Goal: Find specific page/section: Find specific page/section

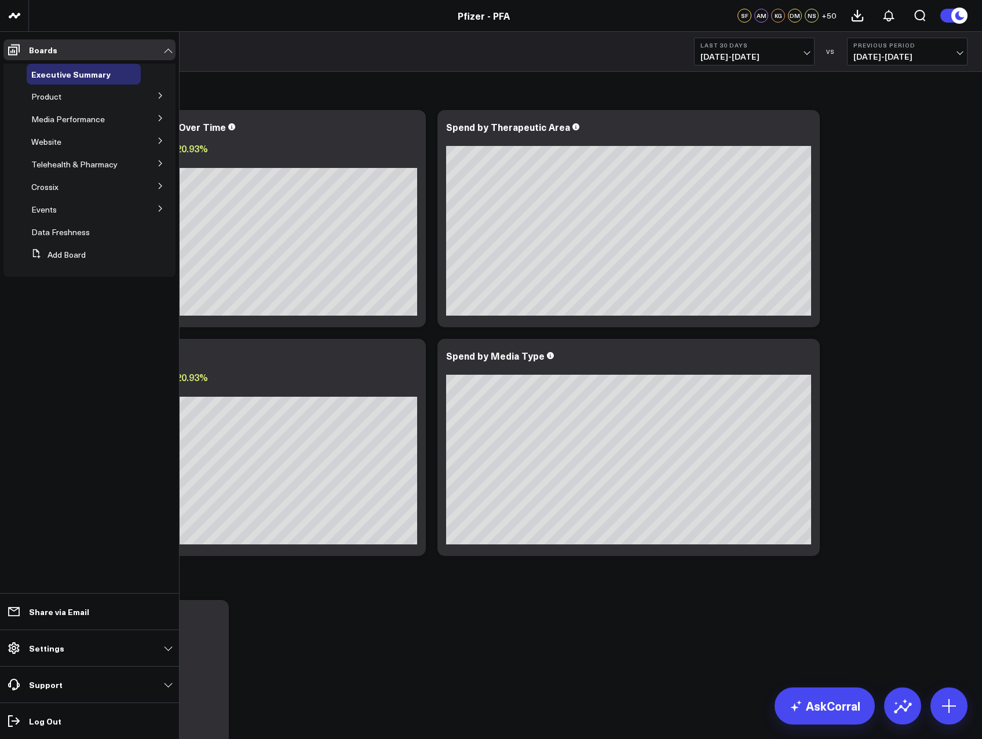
click at [158, 97] on icon at bounding box center [160, 95] width 7 height 7
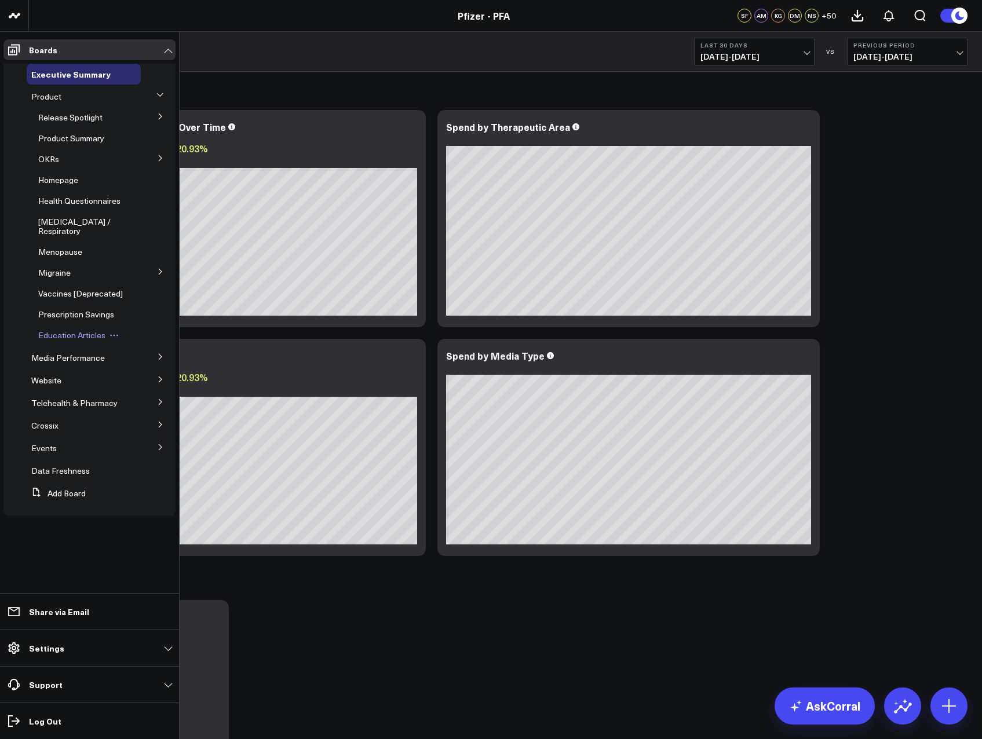
click at [79, 330] on span "Education Articles" at bounding box center [71, 335] width 67 height 11
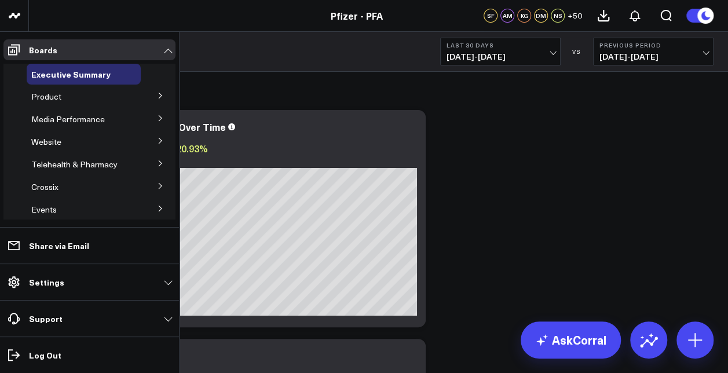
click at [157, 95] on icon at bounding box center [160, 95] width 7 height 7
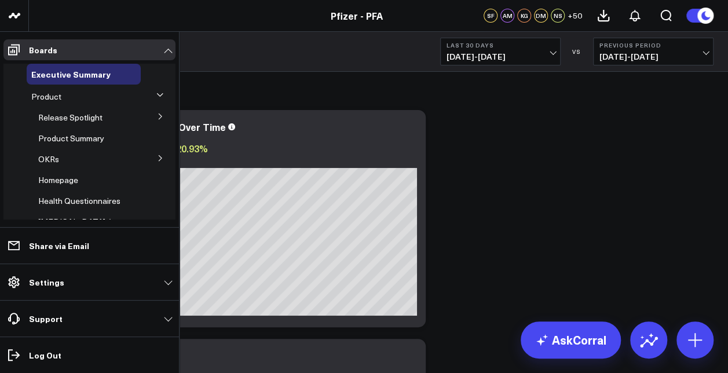
click at [150, 114] on button at bounding box center [160, 115] width 30 height 17
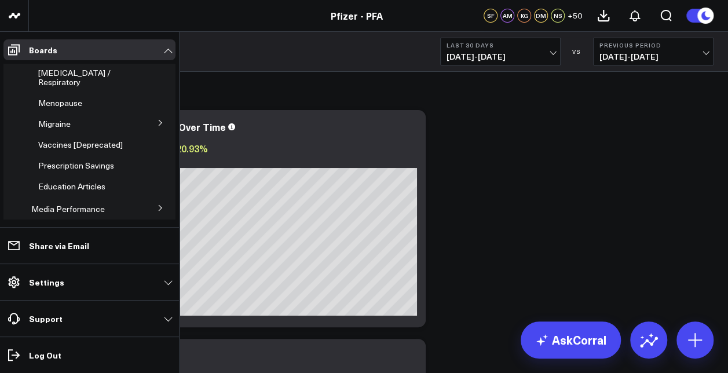
scroll to position [243, 0]
click at [67, 191] on span "Education Articles" at bounding box center [71, 185] width 67 height 11
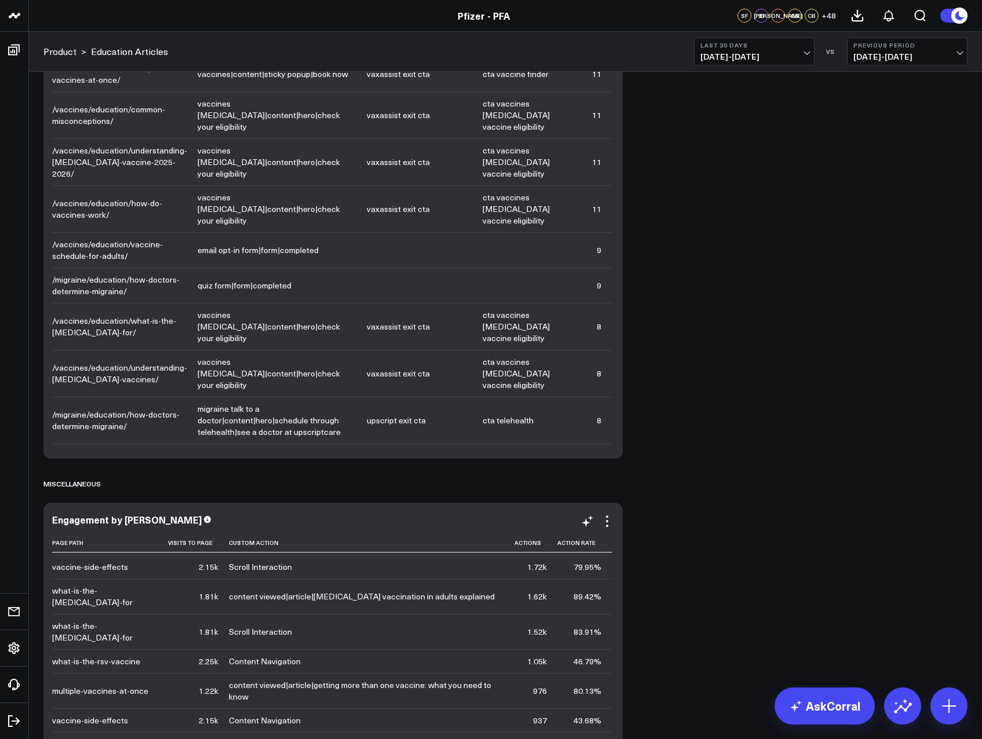
scroll to position [80, 0]
